Goal: Task Accomplishment & Management: Manage account settings

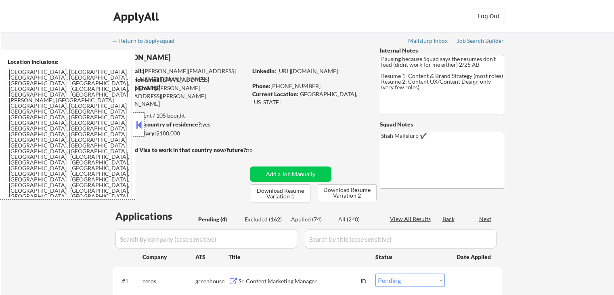
select select ""pending""
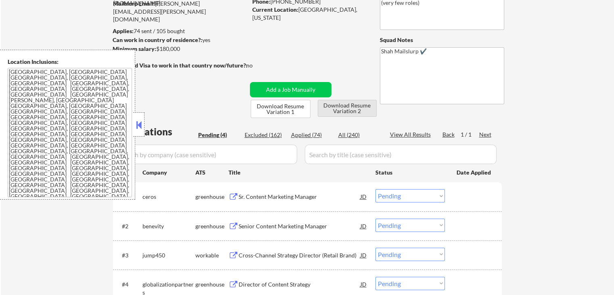
scroll to position [161, 0]
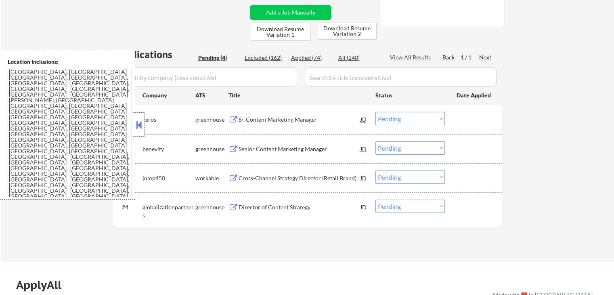
click at [233, 118] on button at bounding box center [233, 120] width 10 height 8
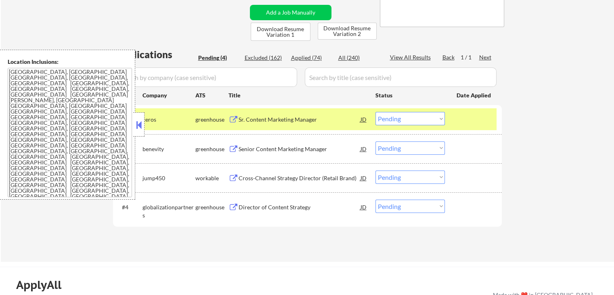
click at [398, 113] on select "Choose an option... Pending Applied Excluded (Questions) Excluded (Expired) Exc…" at bounding box center [409, 118] width 69 height 13
click at [375, 112] on select "Choose an option... Pending Applied Excluded (Questions) Excluded (Expired) Exc…" at bounding box center [409, 118] width 69 height 13
click at [234, 145] on button at bounding box center [233, 149] width 10 height 8
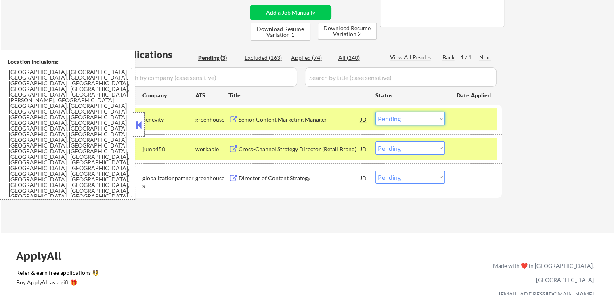
click at [415, 121] on select "Choose an option... Pending Applied Excluded (Questions) Excluded (Expired) Exc…" at bounding box center [409, 118] width 69 height 13
click at [375, 112] on select "Choose an option... Pending Applied Excluded (Questions) Excluded (Expired) Exc…" at bounding box center [409, 118] width 69 height 13
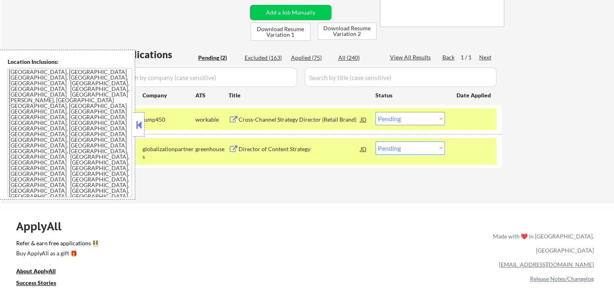
click at [233, 119] on button at bounding box center [233, 120] width 10 height 8
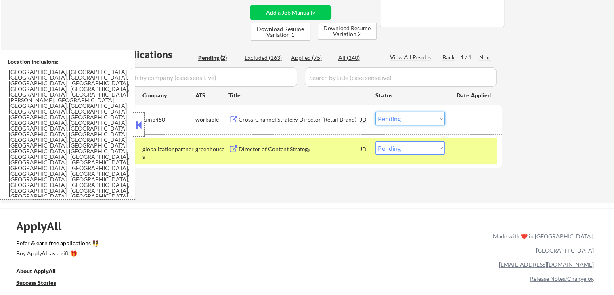
click at [425, 118] on select "Choose an option... Pending Applied Excluded (Questions) Excluded (Expired) Exc…" at bounding box center [409, 118] width 69 height 13
click at [375, 112] on select "Choose an option... Pending Applied Excluded (Questions) Excluded (Expired) Exc…" at bounding box center [409, 118] width 69 height 13
click at [234, 148] on button at bounding box center [233, 149] width 10 height 8
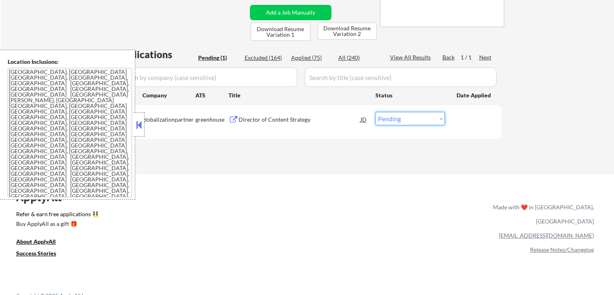
click at [402, 118] on select "Choose an option... Pending Applied Excluded (Questions) Excluded (Expired) Exc…" at bounding box center [409, 118] width 69 height 13
select select ""applied""
click at [375, 112] on select "Choose an option... Pending Applied Excluded (Questions) Excluded (Expired) Exc…" at bounding box center [409, 118] width 69 height 13
